Goal: Task Accomplishment & Management: Complete application form

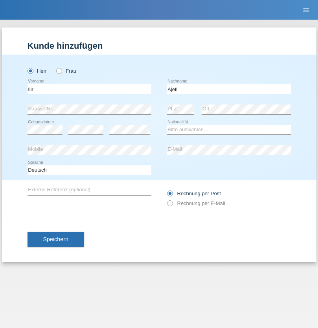
type input "Ajeti"
select select "CH"
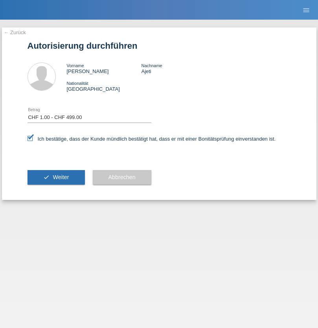
select select "1"
click at [56, 177] on span "Weiter" at bounding box center [61, 177] width 16 height 6
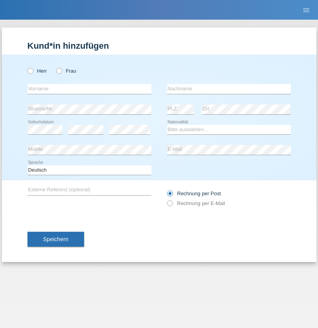
radio input "true"
click at [89, 89] on input "text" at bounding box center [90, 89] width 124 height 10
type input "[PERSON_NAME]"
click at [229, 89] on input "text" at bounding box center [229, 89] width 124 height 10
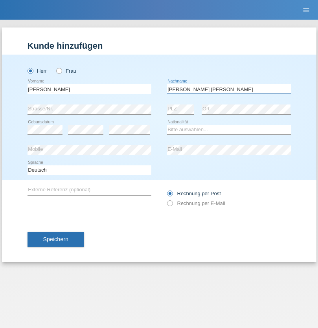
type input "[PERSON_NAME]"
select select "PT"
select select "C"
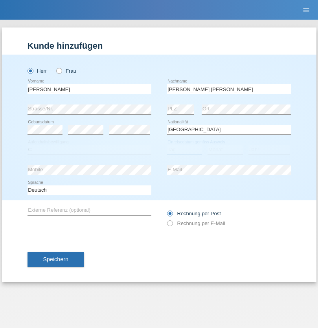
select select "22"
select select "02"
select select "2006"
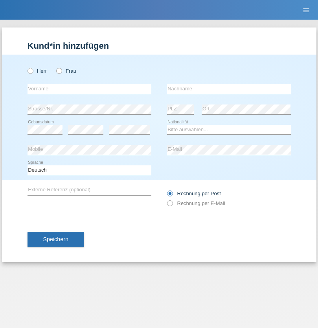
radio input "true"
click at [89, 89] on input "text" at bounding box center [90, 89] width 124 height 10
type input "[PERSON_NAME]"
click at [229, 89] on input "text" at bounding box center [229, 89] width 124 height 10
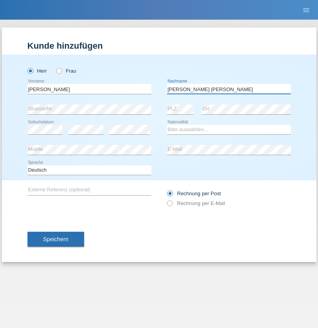
type input "Martins amaral"
select select "PT"
select select "C"
select select "22"
select select "02"
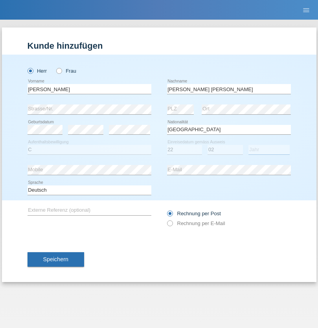
select select "2006"
